Goal: Navigation & Orientation: Understand site structure

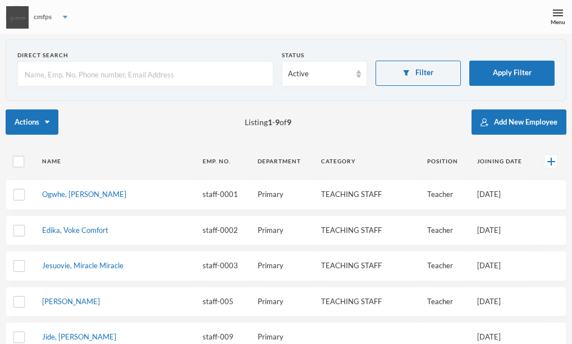
click at [61, 20] on div "cmfps" at bounding box center [286, 17] width 572 height 34
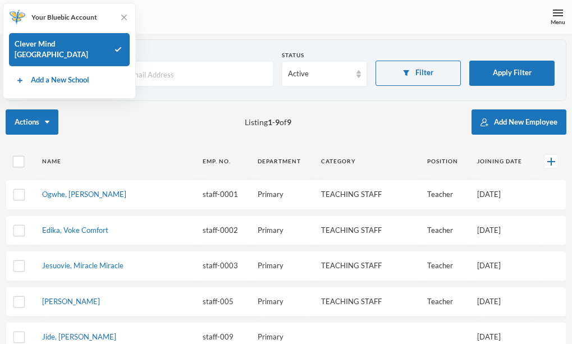
click at [159, 27] on div "cmfps" at bounding box center [286, 17] width 572 height 34
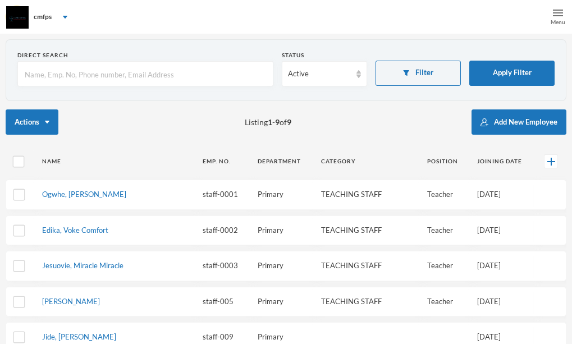
click at [559, 12] on img at bounding box center [558, 13] width 10 height 10
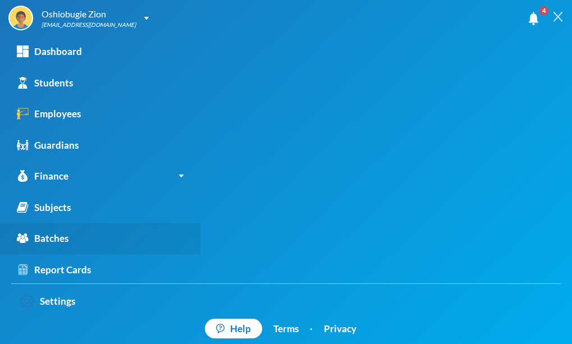
click at [161, 232] on link "Batches" at bounding box center [100, 238] width 200 height 31
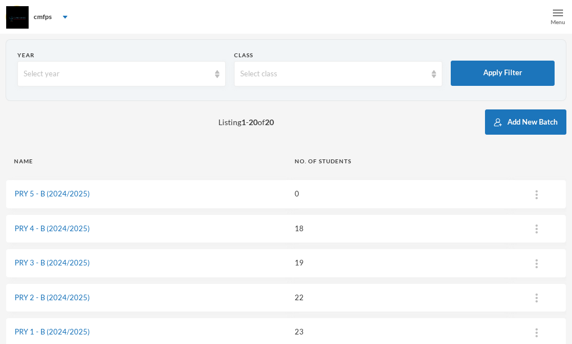
click at [559, 15] on img at bounding box center [558, 13] width 10 height 10
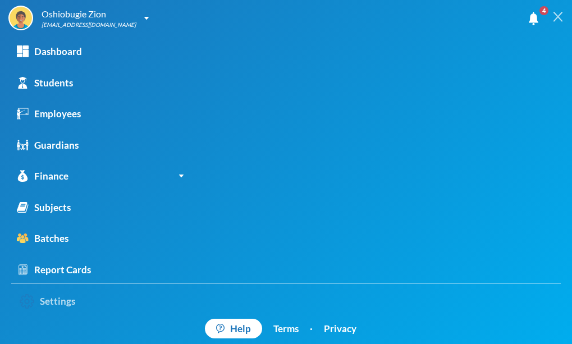
click at [48, 306] on link "Settings" at bounding box center [47, 301] width 72 height 24
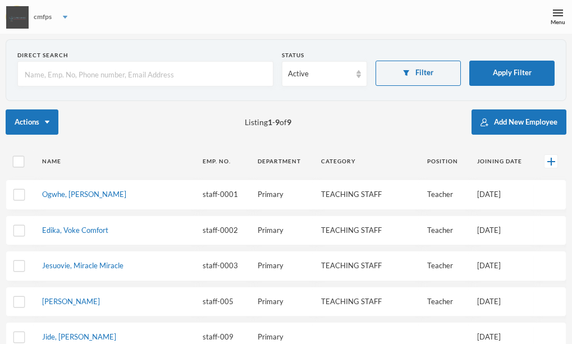
click at [44, 15] on div "cmfps" at bounding box center [43, 17] width 18 height 10
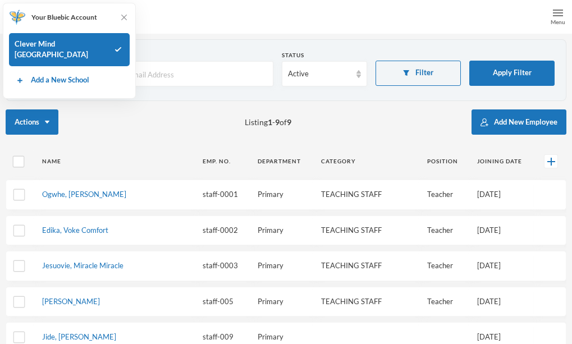
click at [567, 17] on div "Menu" at bounding box center [558, 17] width 28 height 34
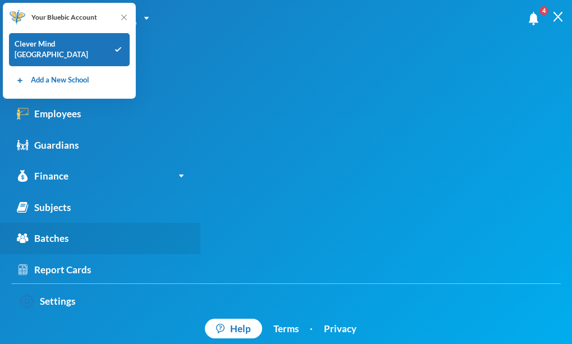
click at [127, 244] on link "Batches" at bounding box center [100, 238] width 200 height 31
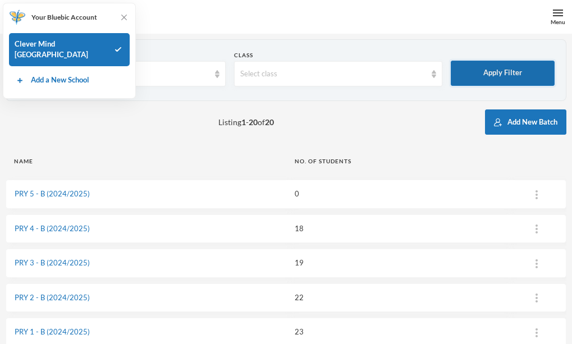
click at [497, 72] on button "Apply Filter" at bounding box center [502, 73] width 104 height 25
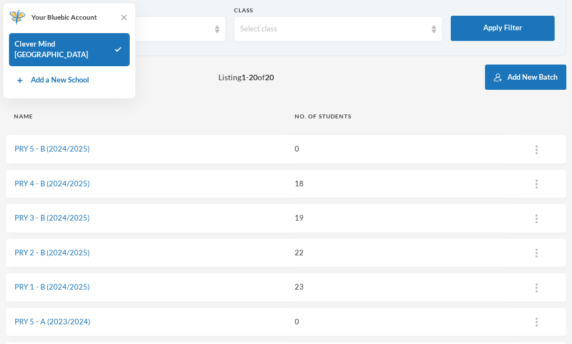
scroll to position [67, 0]
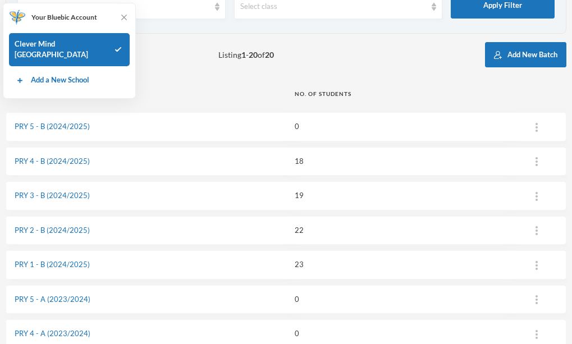
click at [146, 253] on td "PRY 1 - B (2024/2025)" at bounding box center [146, 264] width 280 height 29
click at [416, 186] on td "19" at bounding box center [396, 195] width 221 height 29
click at [332, 229] on td "22" at bounding box center [396, 230] width 221 height 29
click at [438, 187] on td "19" at bounding box center [396, 195] width 221 height 29
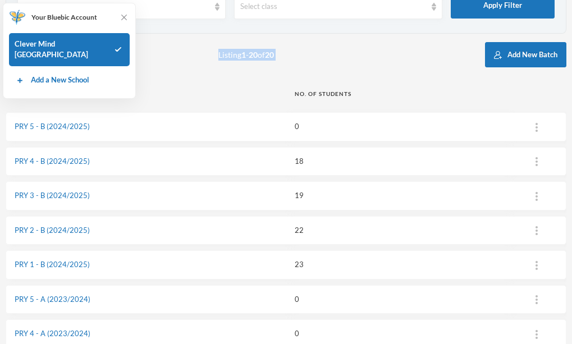
drag, startPoint x: 279, startPoint y: 77, endPoint x: 182, endPoint y: 59, distance: 98.6
click at [123, 15] on img at bounding box center [123, 17] width 11 height 11
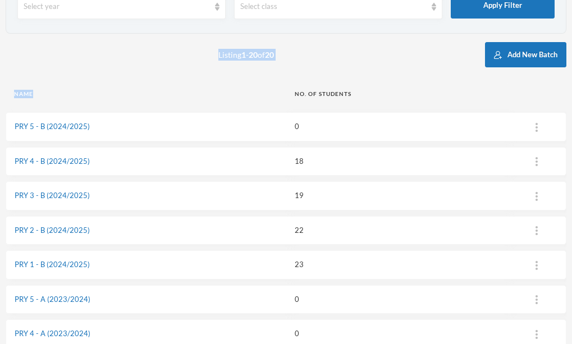
click at [123, 15] on div "Select year" at bounding box center [121, 6] width 208 height 25
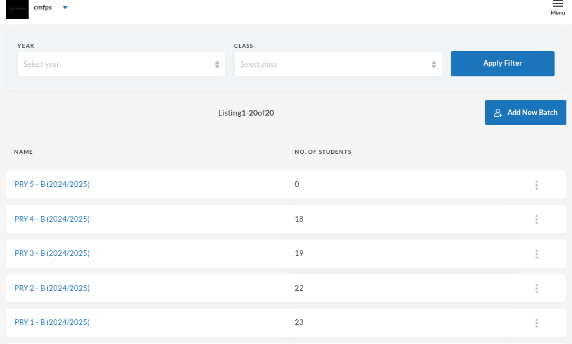
scroll to position [0, 0]
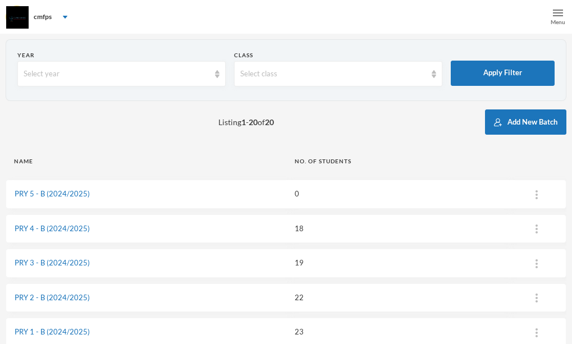
click at [558, 16] on img at bounding box center [558, 13] width 10 height 10
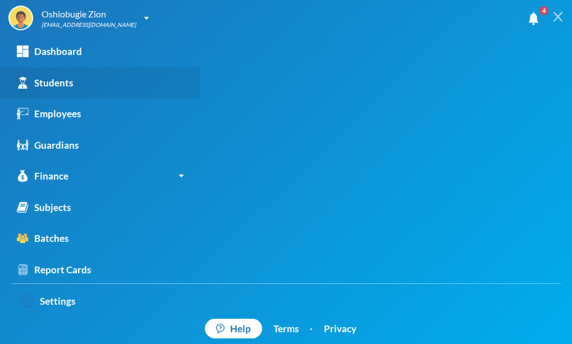
click at [156, 72] on link "Students" at bounding box center [100, 82] width 200 height 31
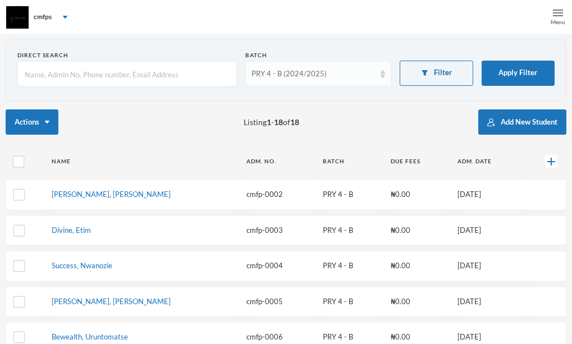
click at [288, 74] on div "PRY 4 - B (2024/2025)" at bounding box center [313, 73] width 124 height 11
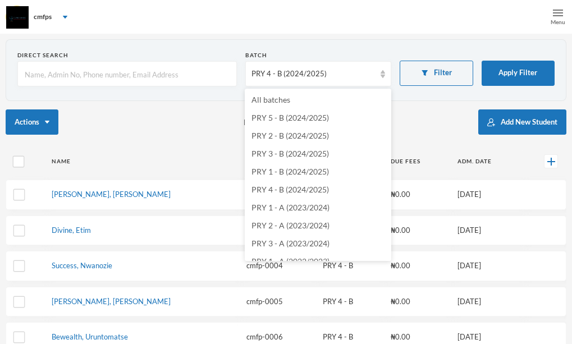
click at [194, 56] on div "Direct Search" at bounding box center [126, 55] width 219 height 8
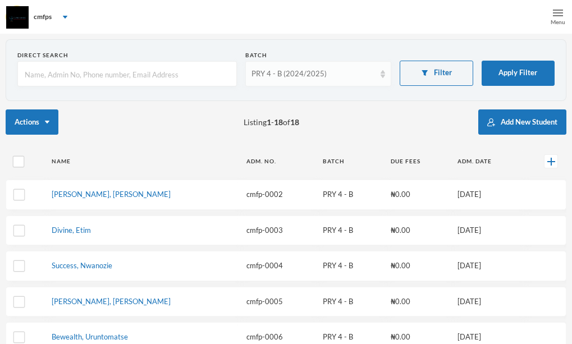
click at [380, 73] on img at bounding box center [382, 74] width 4 height 8
click at [433, 66] on button "Filter" at bounding box center [435, 73] width 73 height 25
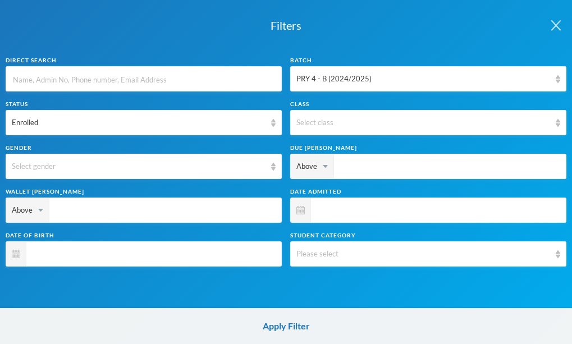
click at [550, 17] on button "button" at bounding box center [556, 24] width 32 height 49
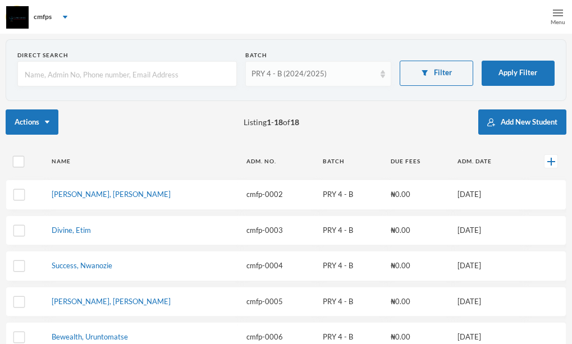
click at [381, 72] on img at bounding box center [382, 74] width 4 height 8
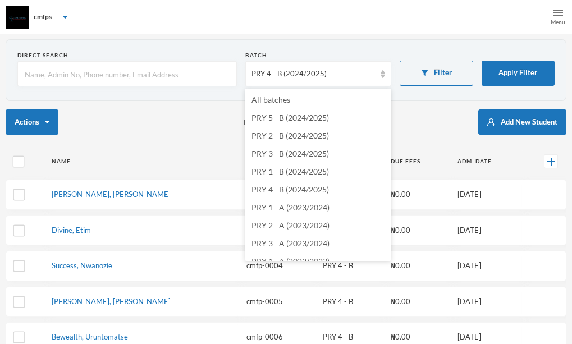
click at [425, 94] on form "Direct Search Batch PRY 4 - B (2024/2025) Filter Apply Filter" at bounding box center [285, 73] width 537 height 44
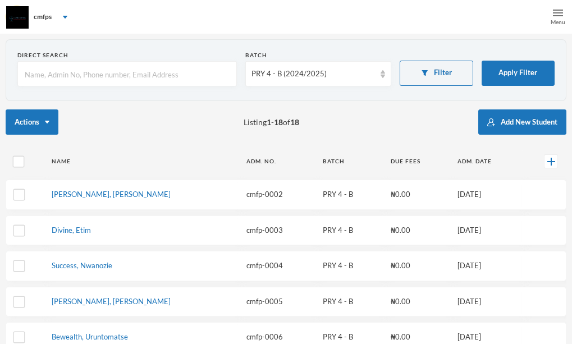
click at [425, 94] on form "Direct Search Batch PRY 4 - B (2024/2025) Filter Apply Filter" at bounding box center [285, 73] width 537 height 44
click at [66, 15] on div "cmfps" at bounding box center [286, 17] width 572 height 34
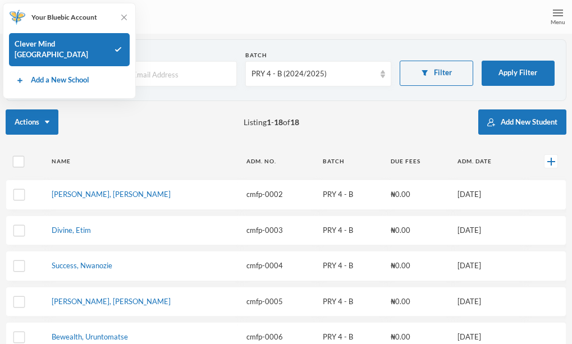
click at [192, 7] on div "cmfps" at bounding box center [286, 17] width 572 height 34
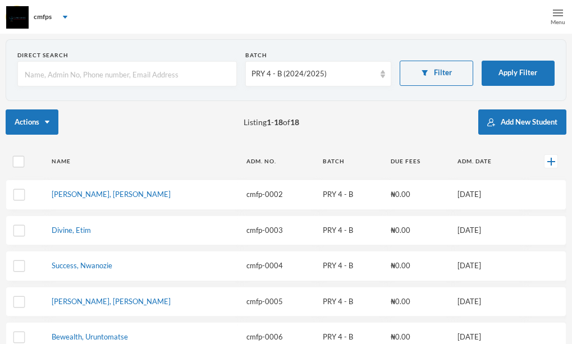
click at [559, 11] on img at bounding box center [558, 13] width 10 height 10
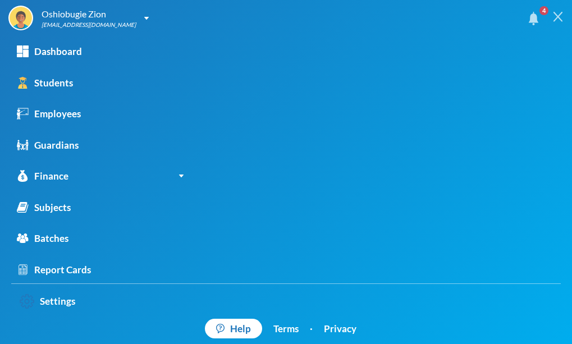
click at [538, 15] on img at bounding box center [533, 18] width 10 height 13
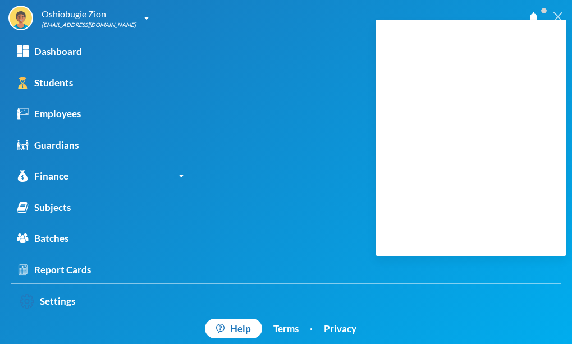
click at [331, 28] on div "Oshiobugie Zion believeinzion@gmail.com" at bounding box center [275, 18] width 535 height 25
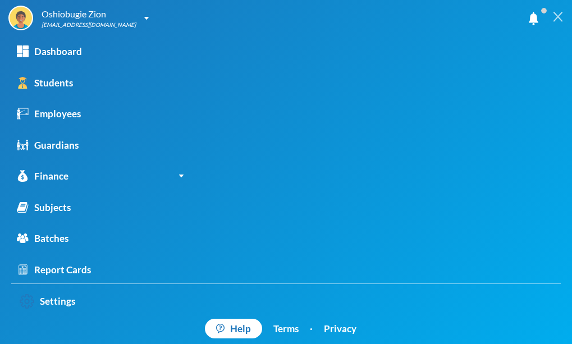
click at [331, 28] on div "Oshiobugie Zion believeinzion@gmail.com" at bounding box center [275, 18] width 535 height 25
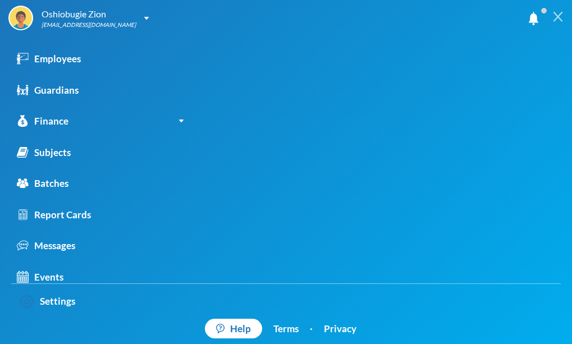
scroll to position [64, 0]
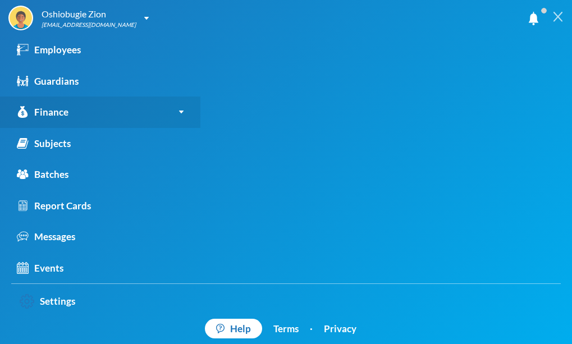
click at [183, 108] on link "Finance" at bounding box center [100, 111] width 200 height 31
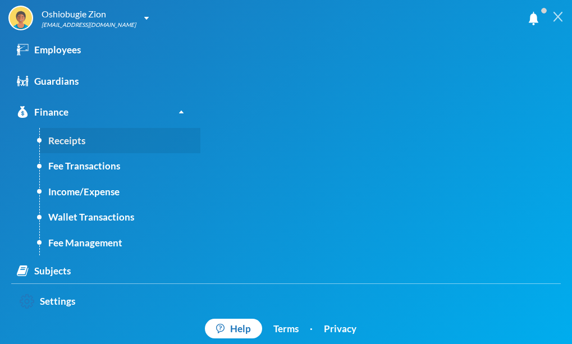
click at [139, 140] on link "Receipts" at bounding box center [120, 141] width 160 height 26
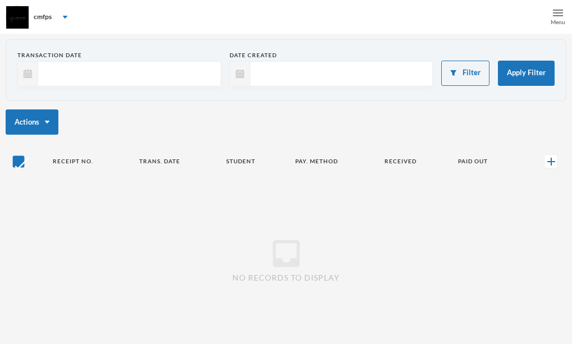
click at [563, 12] on div "Menu" at bounding box center [558, 17] width 28 height 34
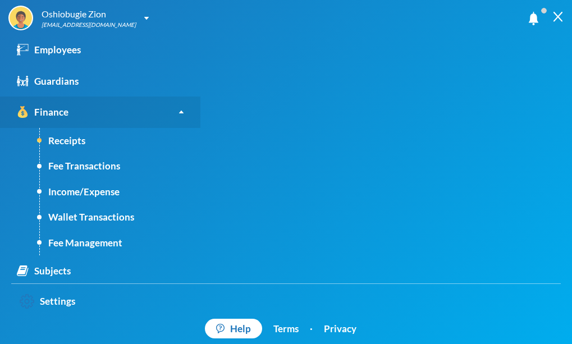
click at [171, 121] on link "Finance" at bounding box center [100, 111] width 200 height 31
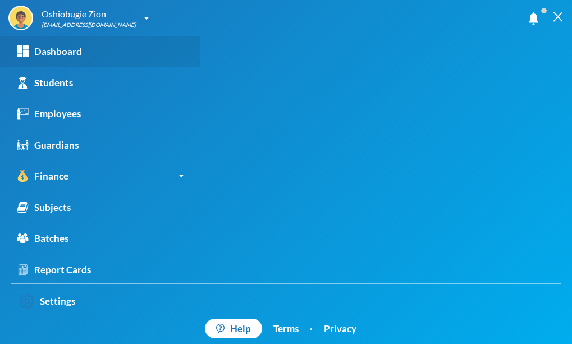
click at [132, 52] on link "Dashboard" at bounding box center [100, 51] width 200 height 31
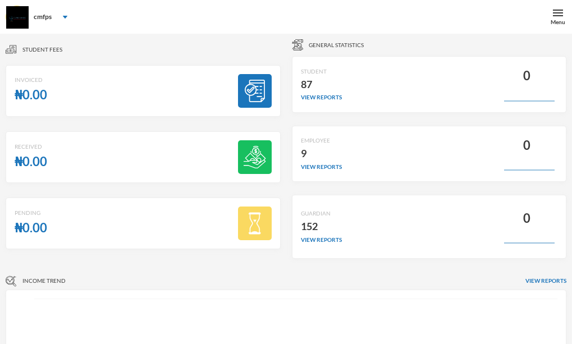
click at [318, 80] on div "87" at bounding box center [321, 85] width 41 height 18
drag, startPoint x: 318, startPoint y: 80, endPoint x: 307, endPoint y: 88, distance: 13.1
click at [307, 88] on div "87" at bounding box center [321, 85] width 41 height 18
click at [559, 16] on img at bounding box center [558, 13] width 10 height 10
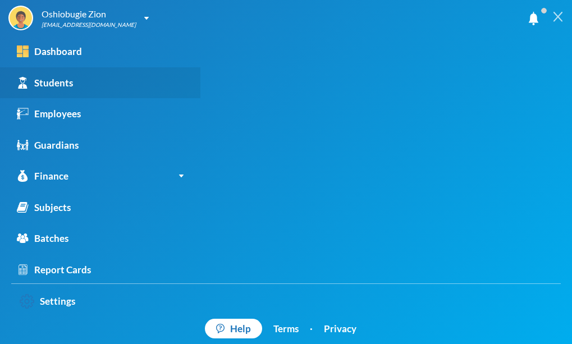
click at [94, 94] on link "Students" at bounding box center [100, 82] width 200 height 31
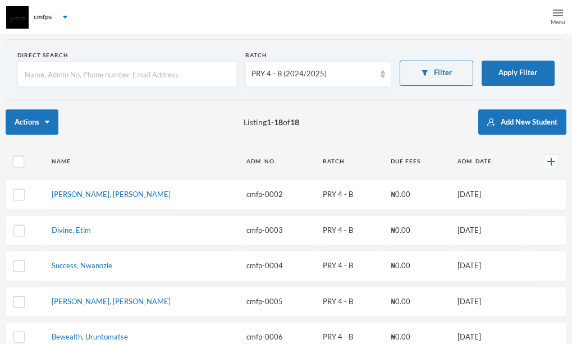
click at [557, 17] on img at bounding box center [558, 13] width 10 height 10
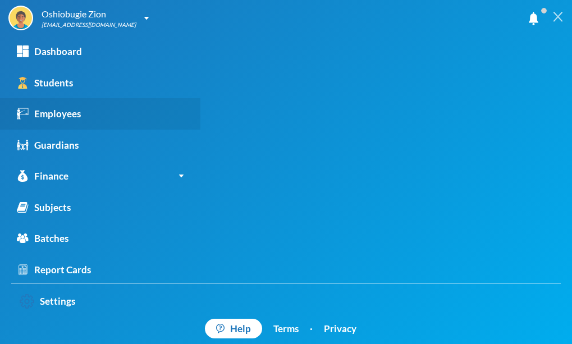
click at [131, 99] on link "Employees" at bounding box center [100, 113] width 200 height 31
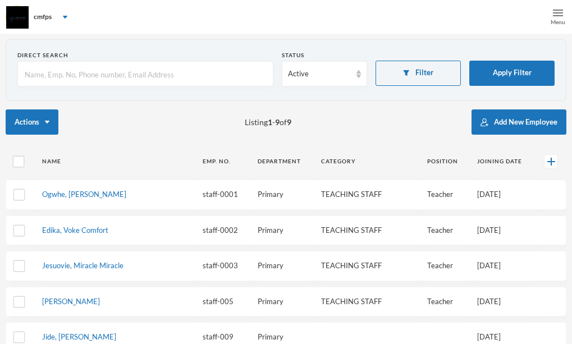
click at [561, 16] on img at bounding box center [558, 13] width 10 height 10
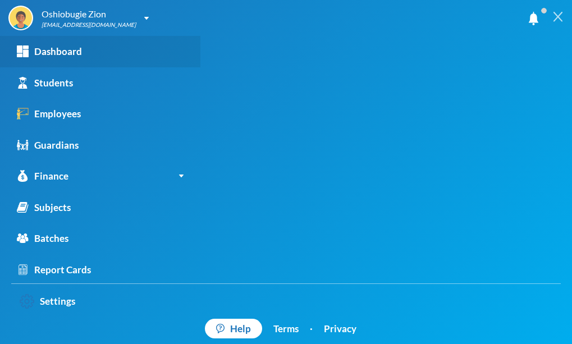
click at [95, 47] on link "Dashboard" at bounding box center [100, 51] width 200 height 31
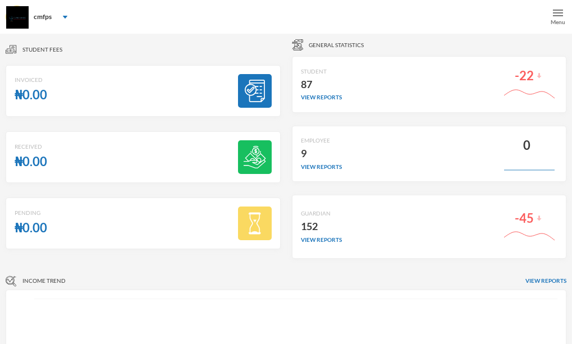
click at [512, 84] on div "-22" at bounding box center [529, 84] width 56 height 39
click at [559, 15] on img at bounding box center [558, 13] width 10 height 10
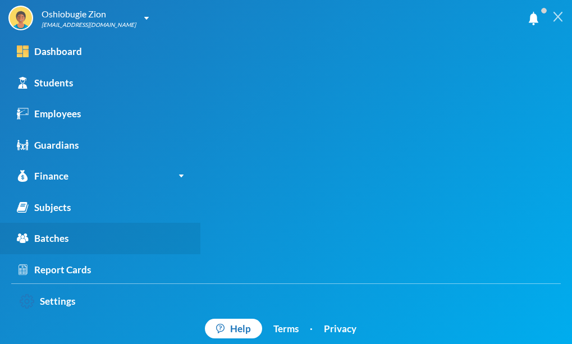
click at [138, 229] on link "Batches" at bounding box center [100, 238] width 200 height 31
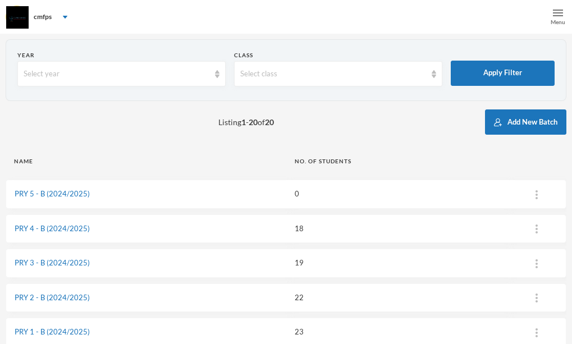
click at [442, 53] on div "Class" at bounding box center [338, 55] width 208 height 8
